Goal: Task Accomplishment & Management: Use online tool/utility

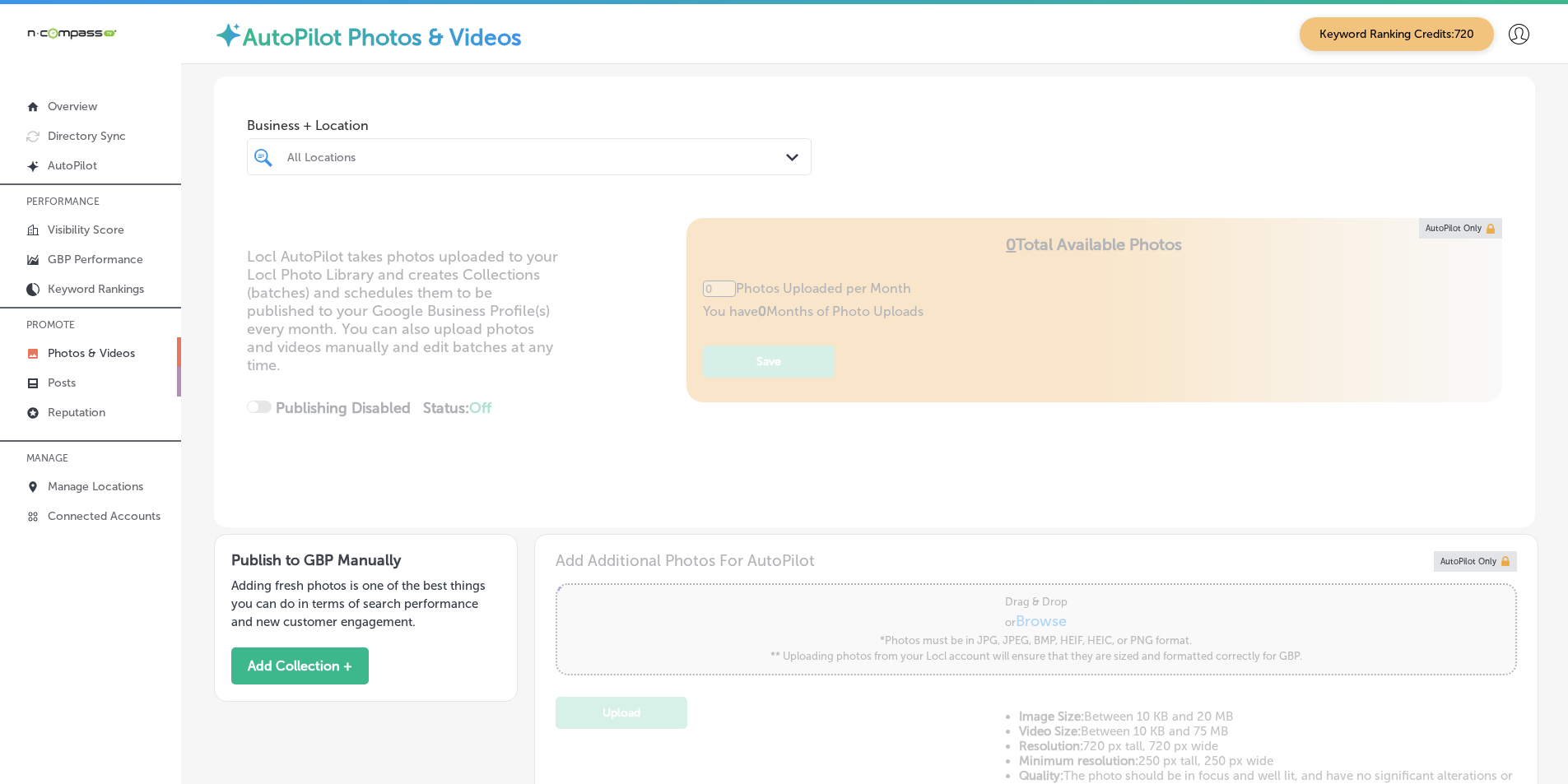
click at [94, 375] on link "Posts" at bounding box center [90, 381] width 181 height 30
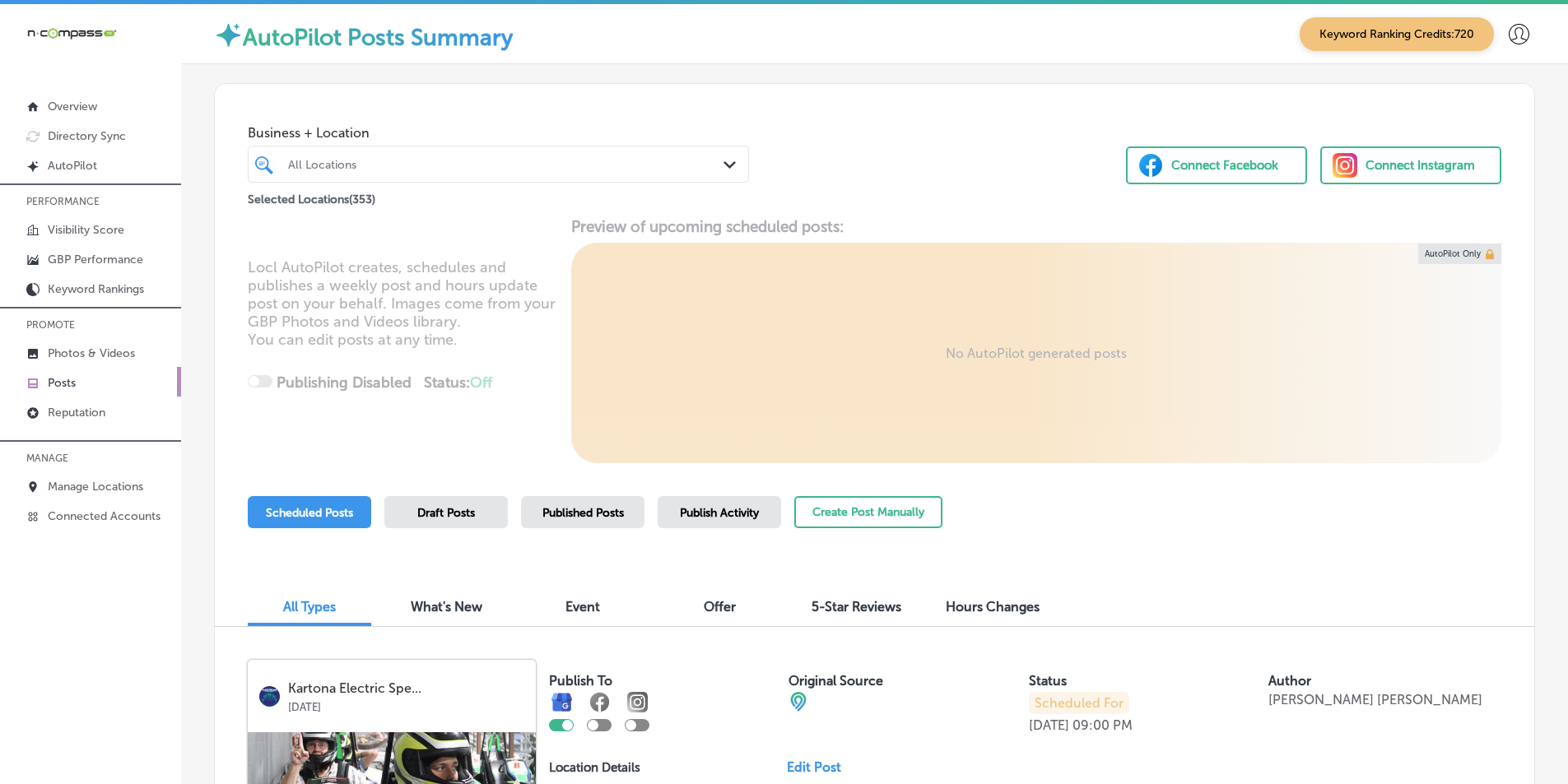
click at [412, 168] on div "All Locations" at bounding box center [506, 164] width 437 height 14
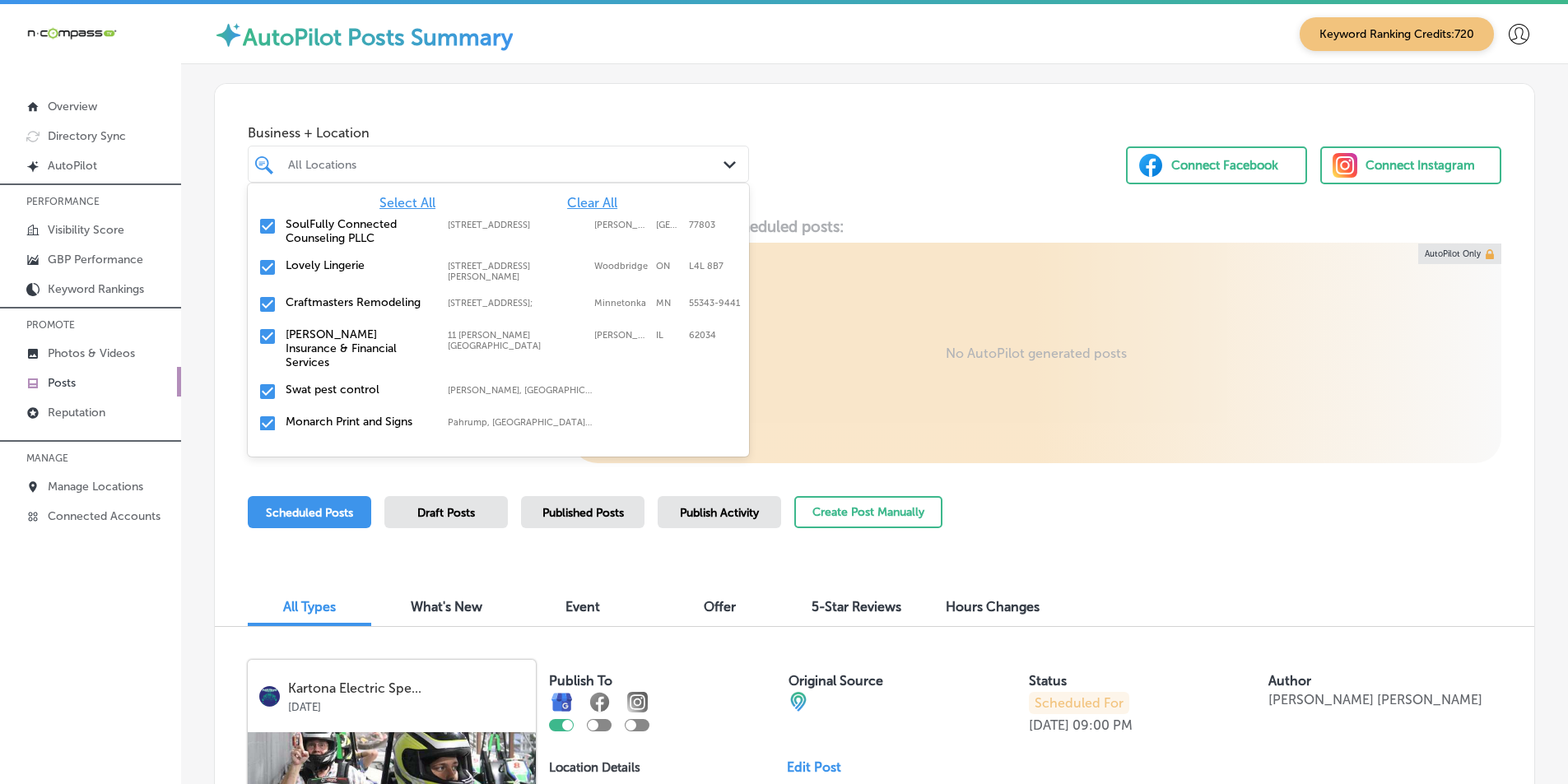
click at [570, 198] on span "Clear All" at bounding box center [592, 203] width 50 height 15
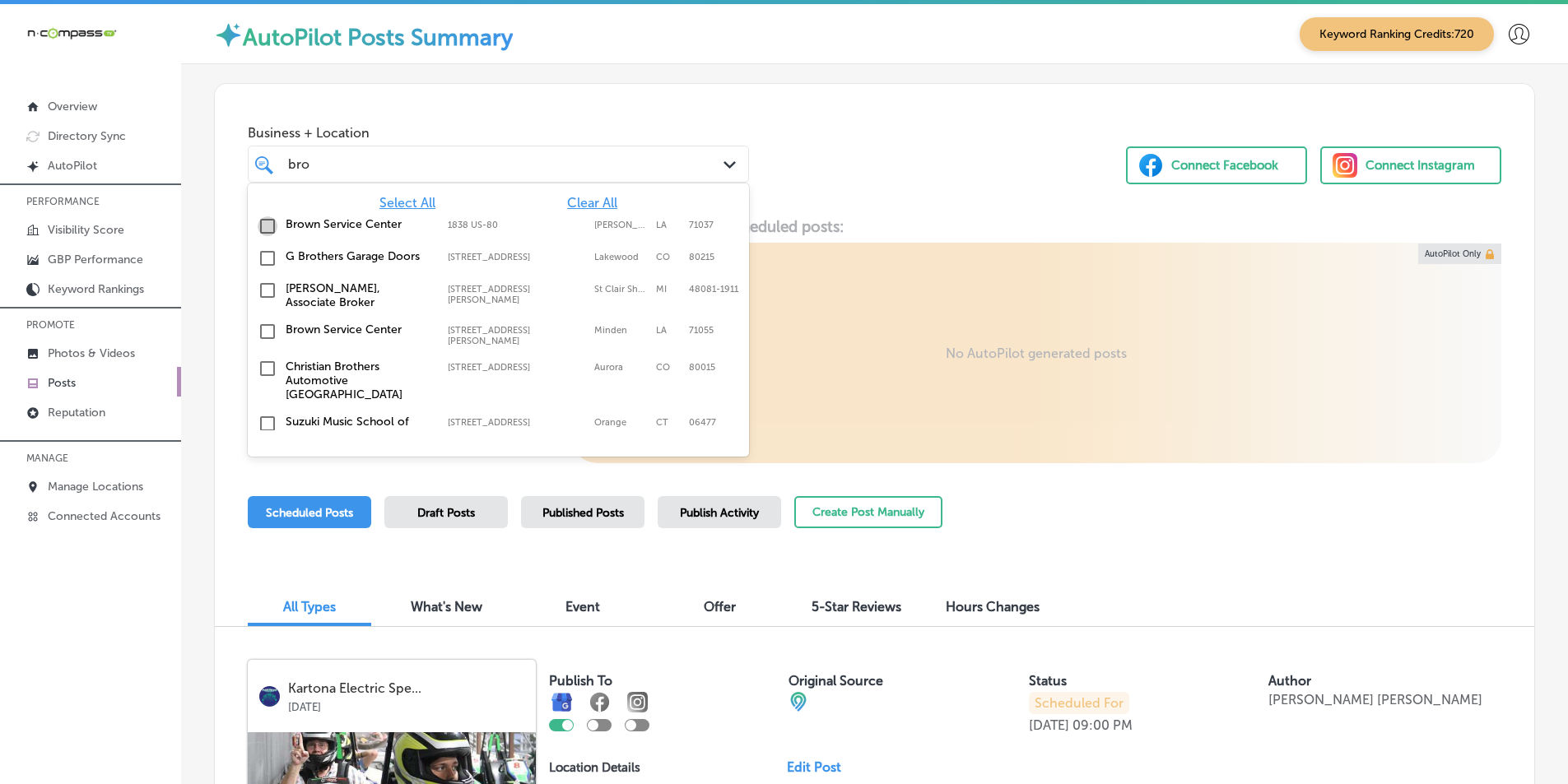
click at [265, 226] on input "checkbox" at bounding box center [267, 225] width 20 height 19
type input "bro"
click at [852, 380] on div "Locl AutoPilot creates, schedules and publishes a weekly post and hours update …" at bounding box center [874, 340] width 1320 height 246
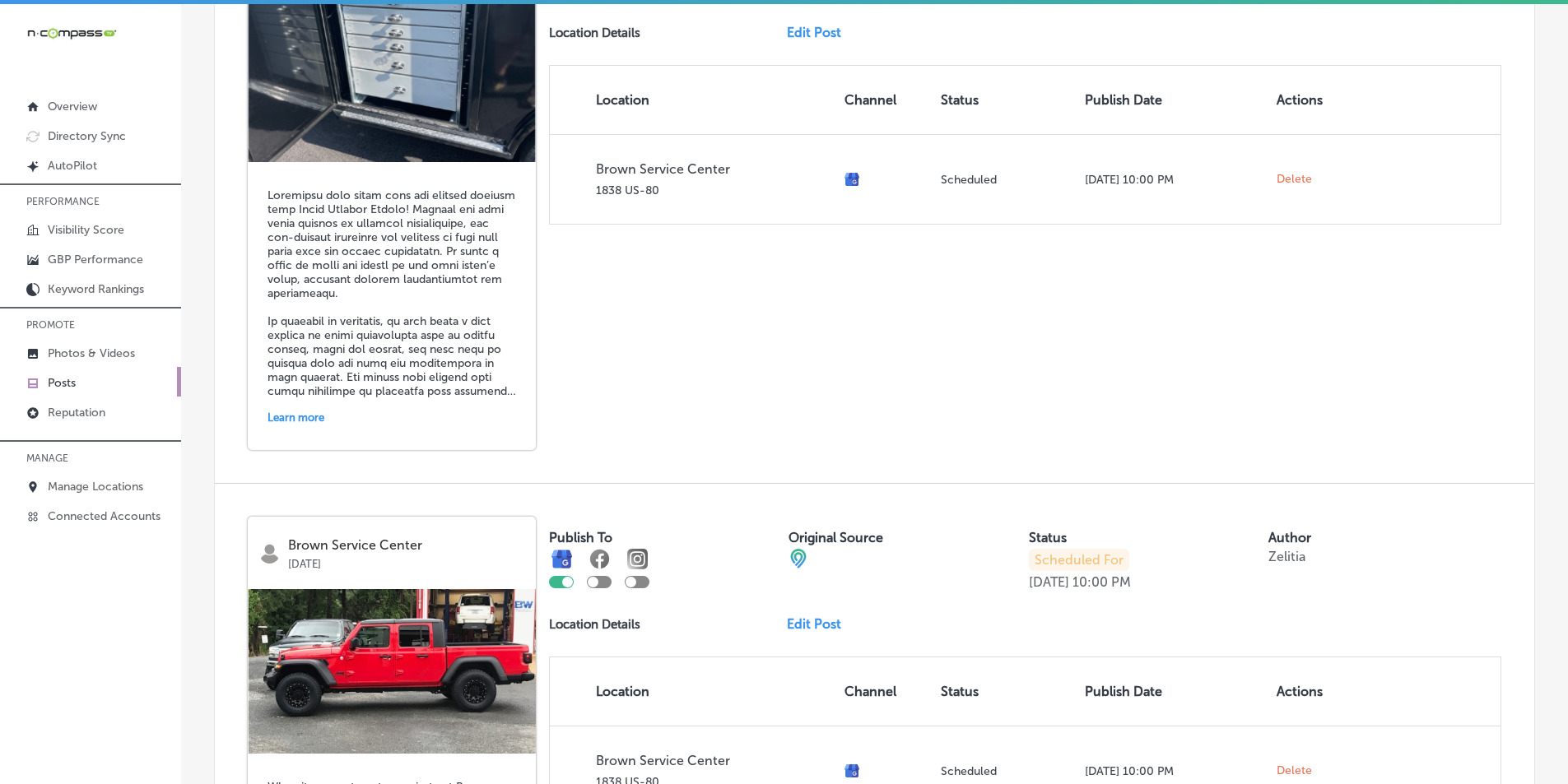
scroll to position [2900, 0]
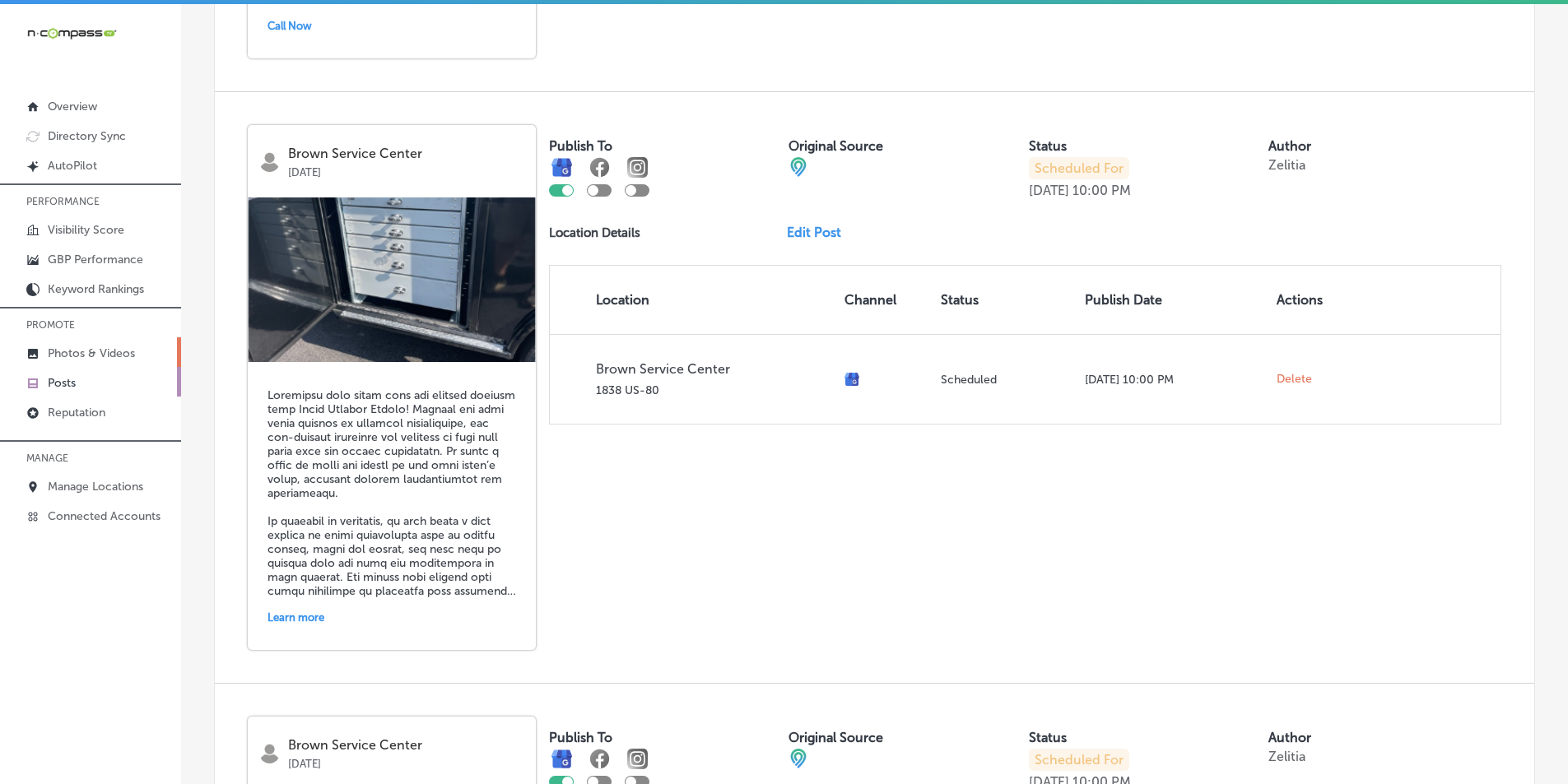
click at [105, 350] on p "Photos & Videos" at bounding box center [91, 353] width 87 height 14
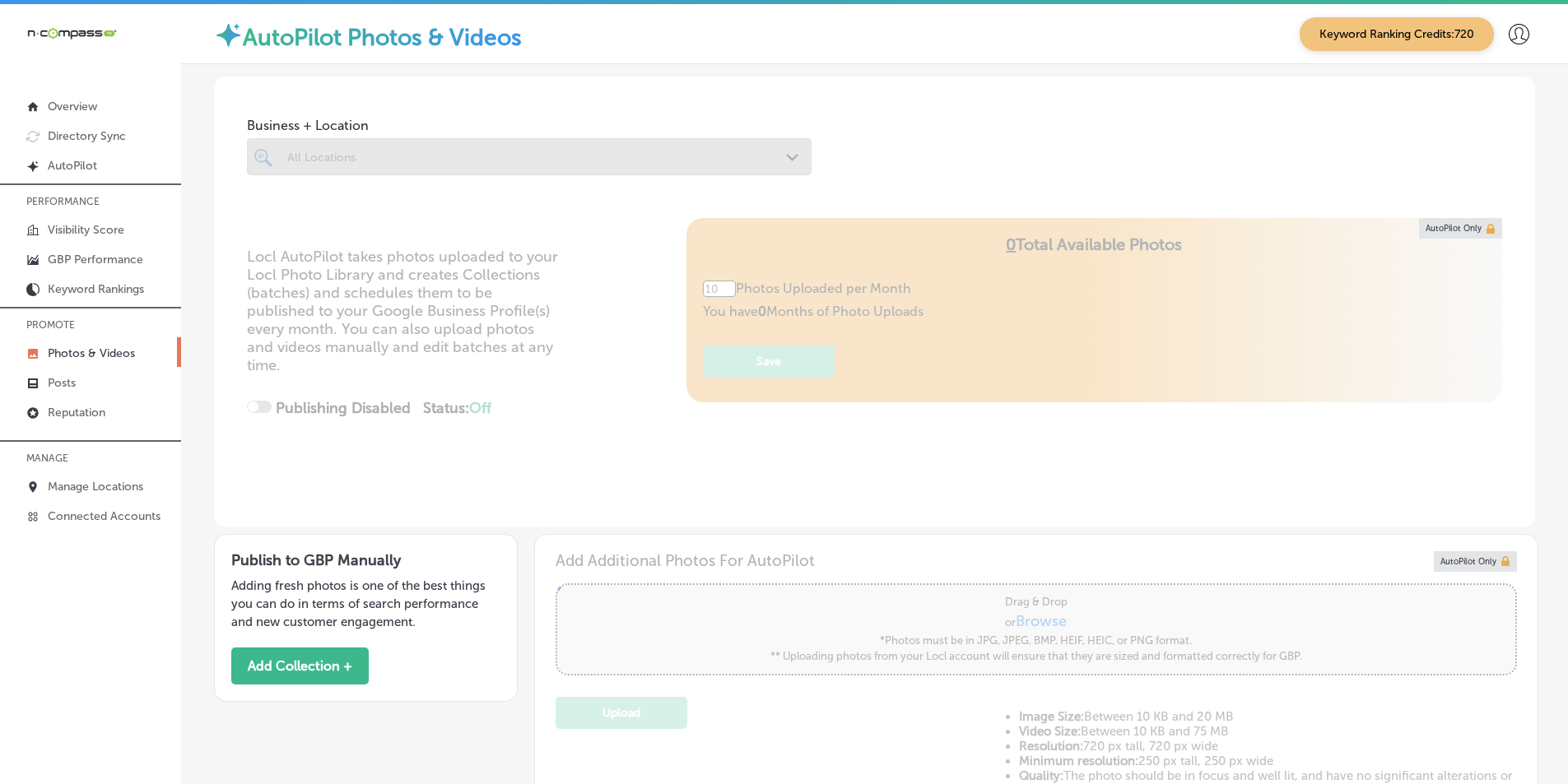
type input "5"
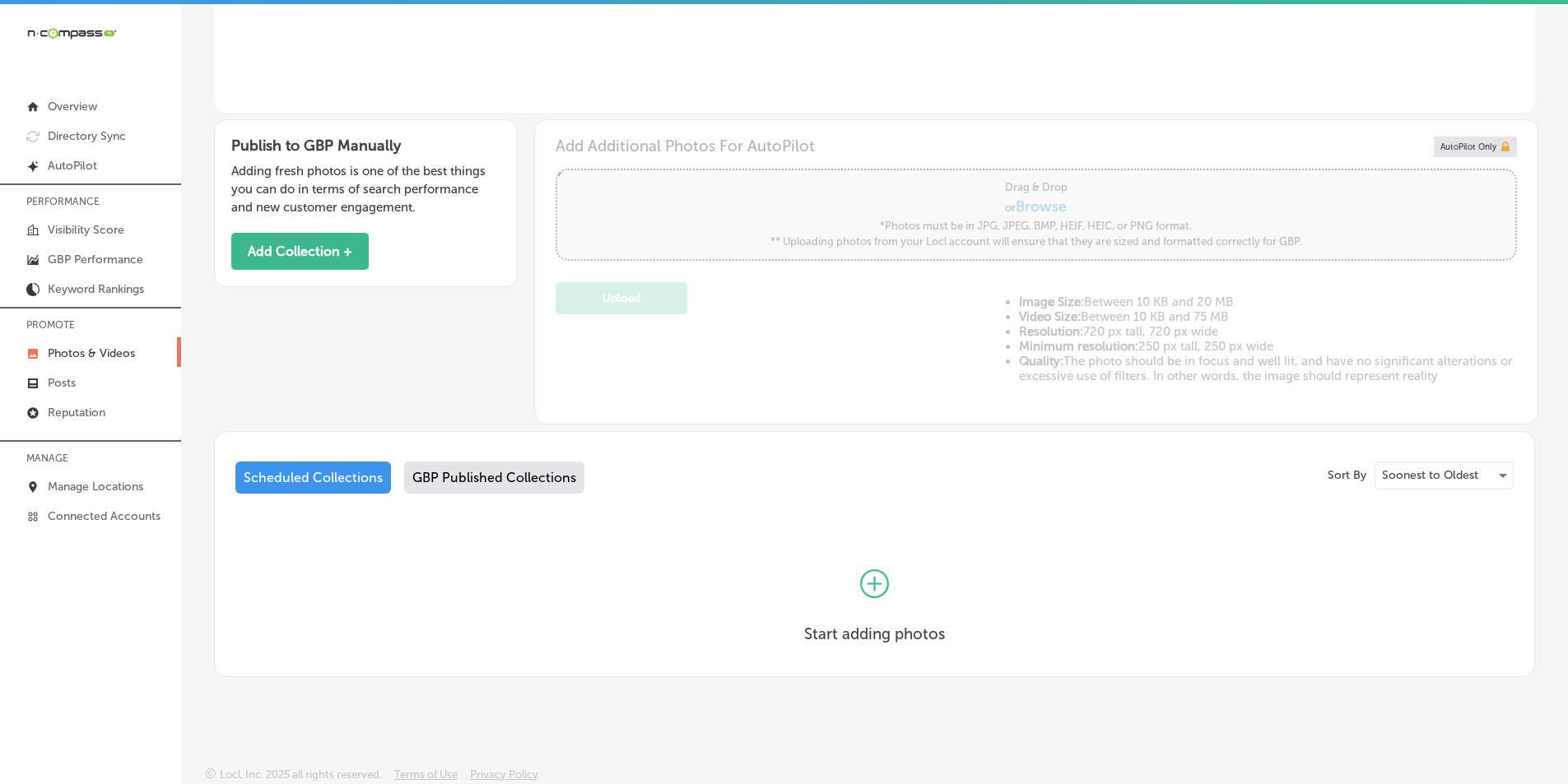
scroll to position [86, 0]
